Goal: Task Accomplishment & Management: Use online tool/utility

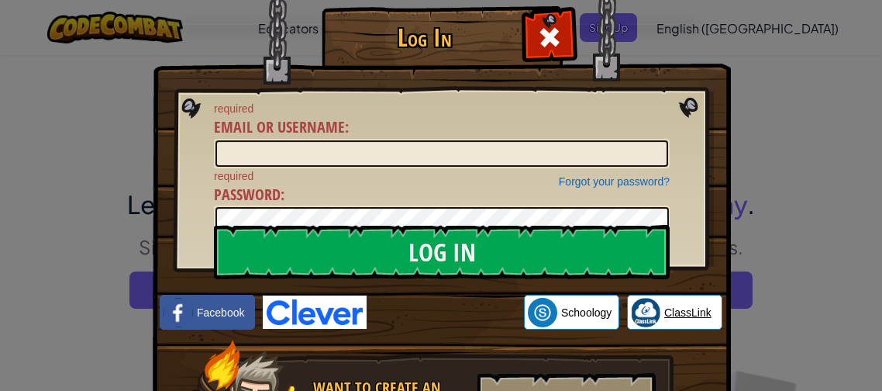
click at [677, 312] on span "ClassLink" at bounding box center [688, 313] width 47 height 16
click at [823, 266] on div "Log In required Email or Username : Forgot your password? required Password : L…" at bounding box center [441, 195] width 882 height 391
click at [809, 267] on div at bounding box center [441, 195] width 882 height 391
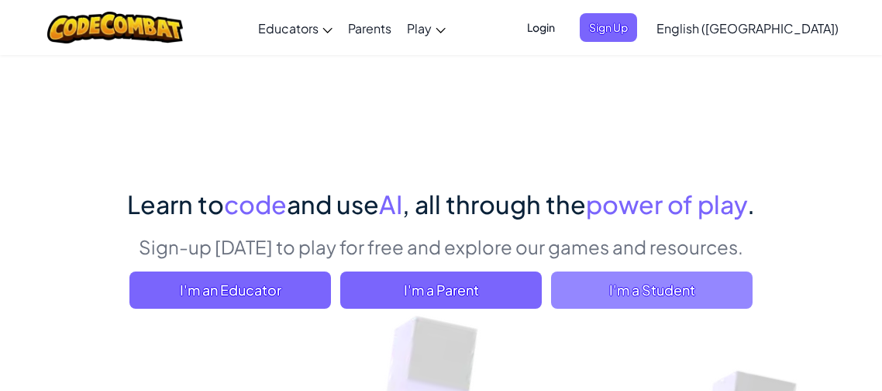
click at [625, 281] on span "I'm a Student" at bounding box center [652, 289] width 202 height 37
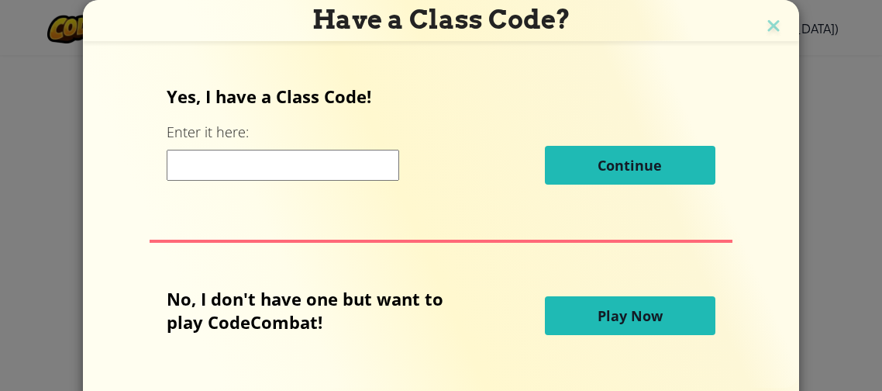
click at [627, 306] on span "Play Now" at bounding box center [630, 315] width 65 height 19
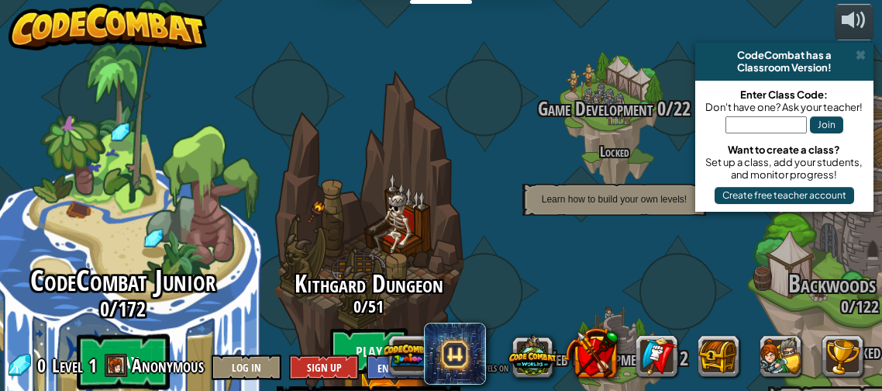
click at [119, 334] on btn "Play" at bounding box center [123, 362] width 93 height 56
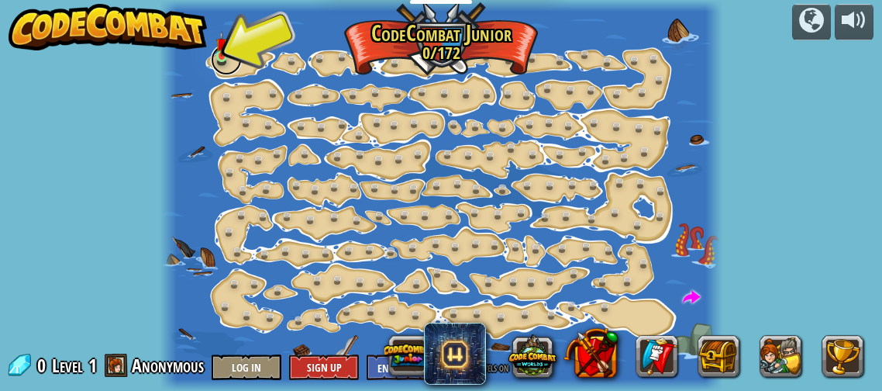
click at [230, 64] on link at bounding box center [226, 59] width 31 height 31
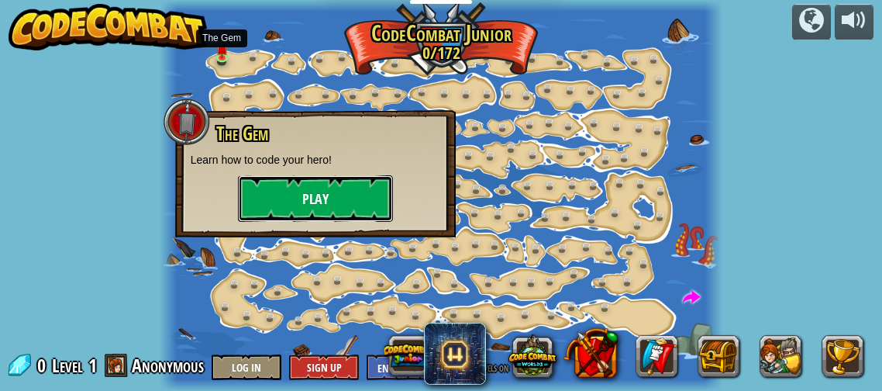
click at [302, 219] on button "Play" at bounding box center [315, 198] width 155 height 47
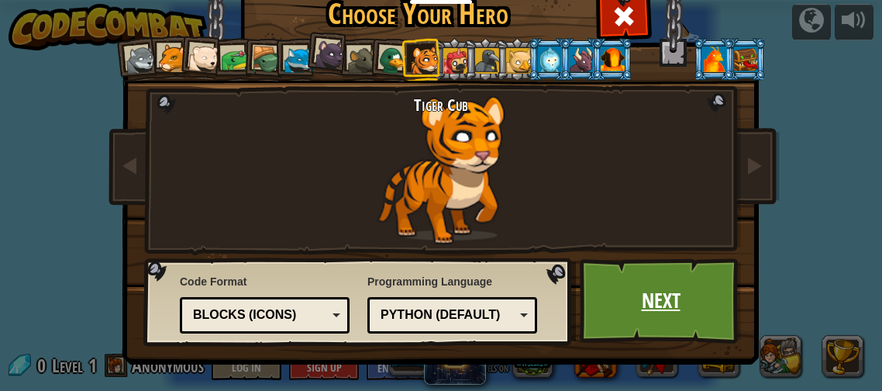
click at [640, 315] on link "Next" at bounding box center [661, 300] width 162 height 85
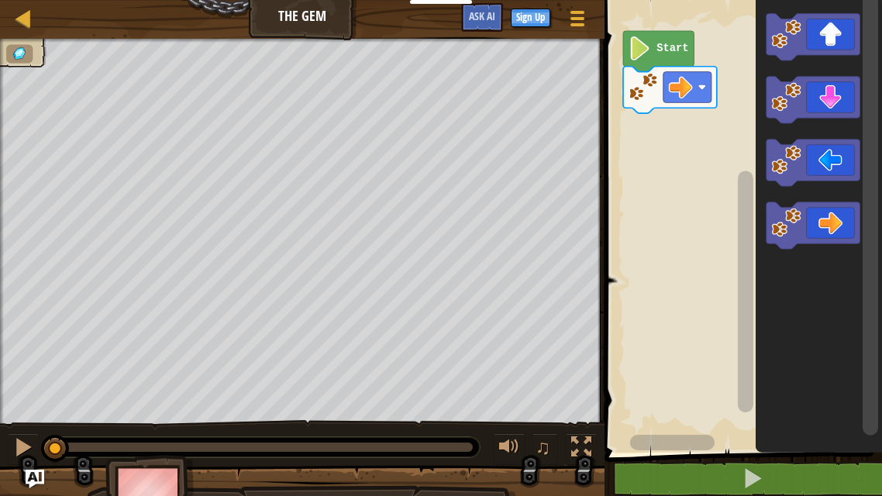
click at [670, 64] on icon "Blockly Workspace" at bounding box center [658, 51] width 71 height 41
click at [696, 83] on rect "Blockly Workspace" at bounding box center [688, 87] width 48 height 31
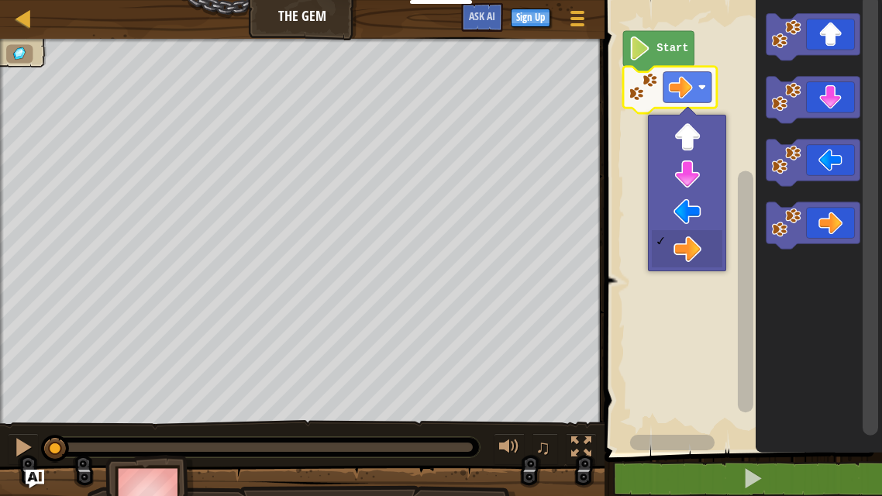
click at [692, 95] on image "Blockly Workspace" at bounding box center [681, 87] width 24 height 24
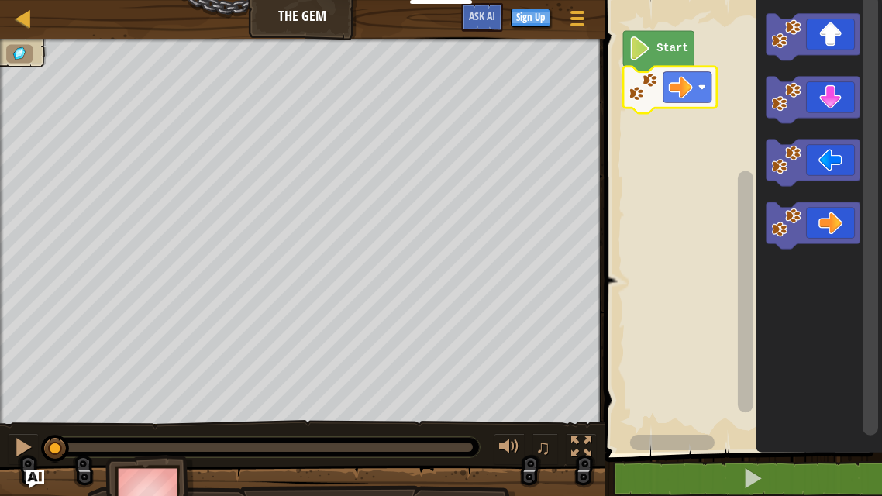
click at [679, 89] on image "Blockly Workspace" at bounding box center [681, 87] width 24 height 24
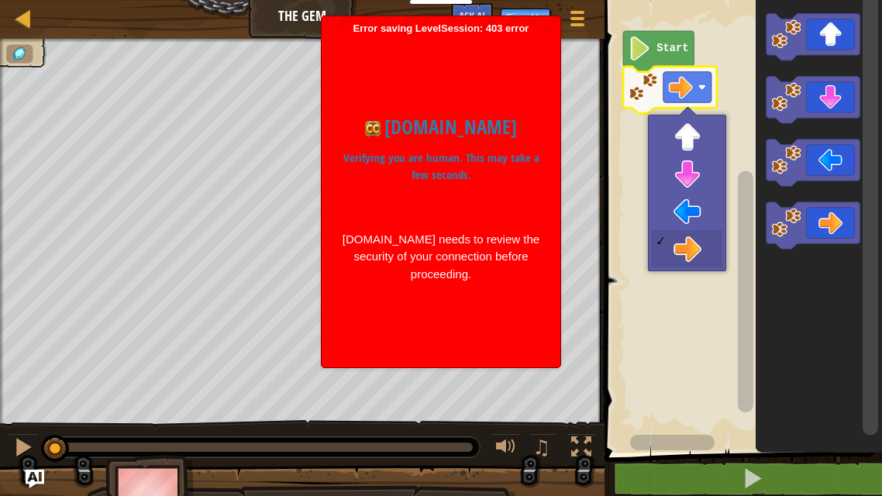
click at [692, 241] on rect "Blockly Workspace" at bounding box center [741, 222] width 282 height 461
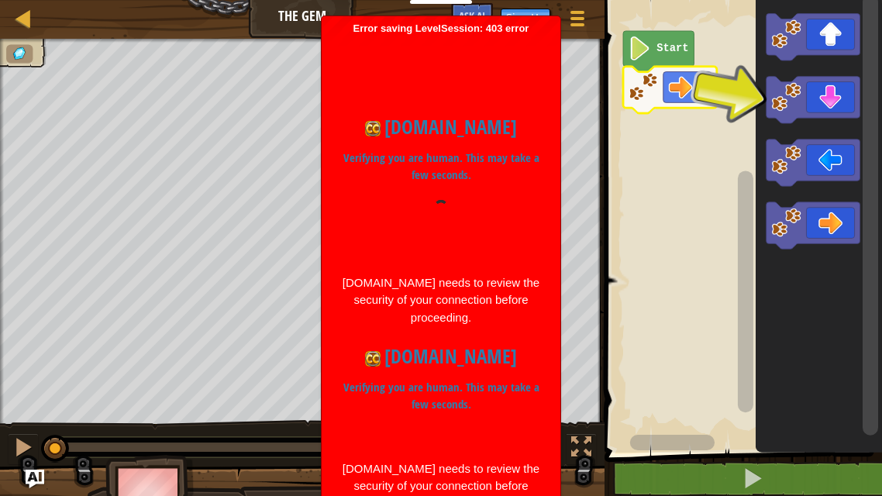
click at [824, 88] on icon "Blockly Workspace" at bounding box center [814, 100] width 94 height 47
